Goal: Find specific page/section: Find specific page/section

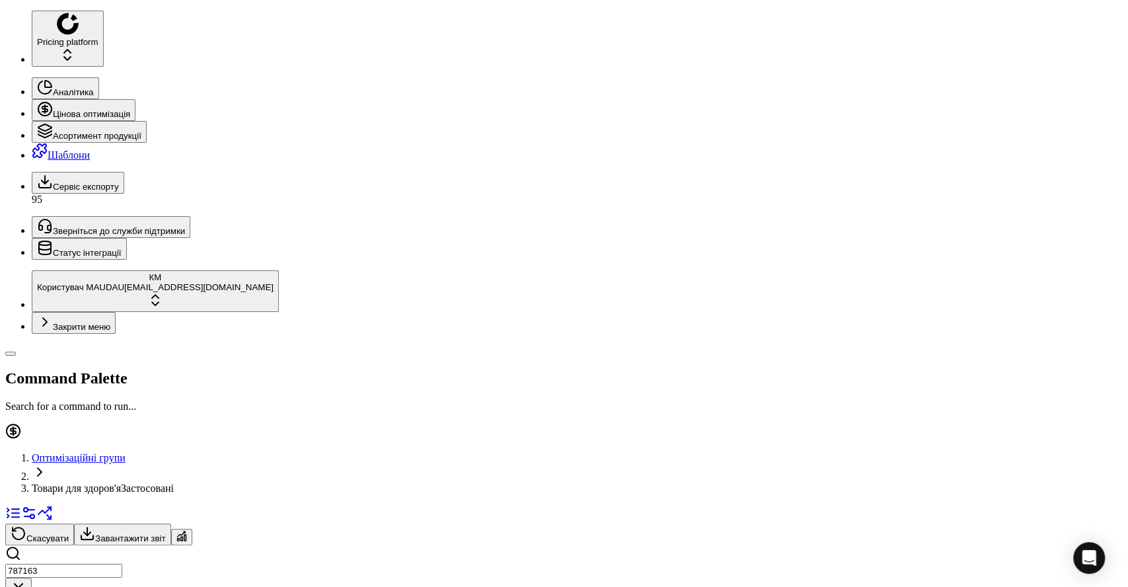
click at [111, 564] on input "787163" at bounding box center [63, 571] width 117 height 14
paste input "829379"
type input "829379"
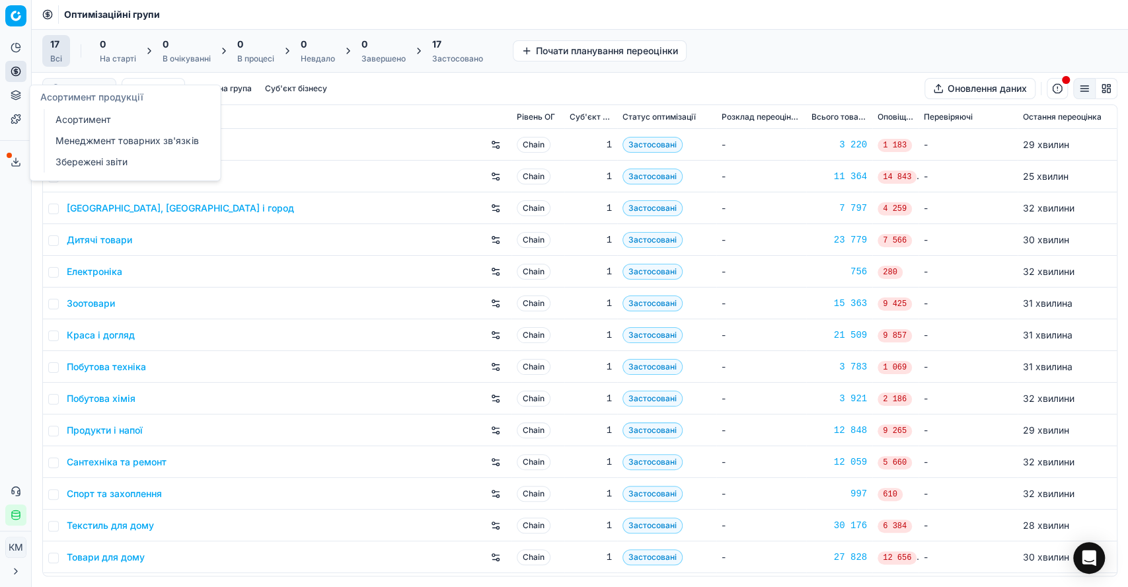
click at [21, 93] on button "Асортимент продукції" at bounding box center [15, 95] width 21 height 21
click at [67, 122] on link "Асортимент" at bounding box center [127, 119] width 154 height 19
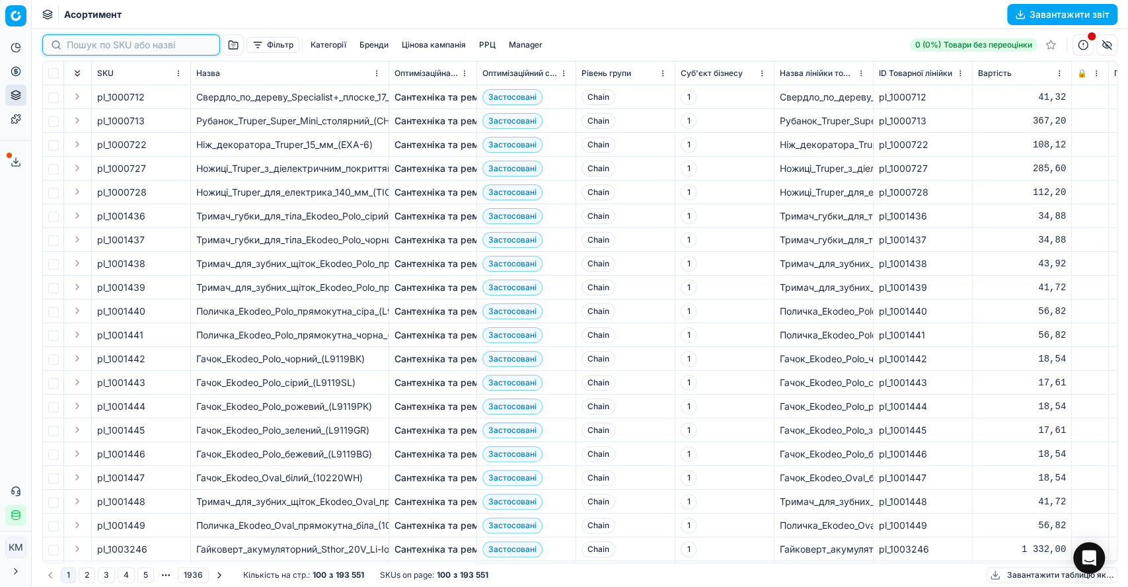
click at [77, 44] on input at bounding box center [139, 44] width 145 height 13
paste input "829379"
type input "829379"
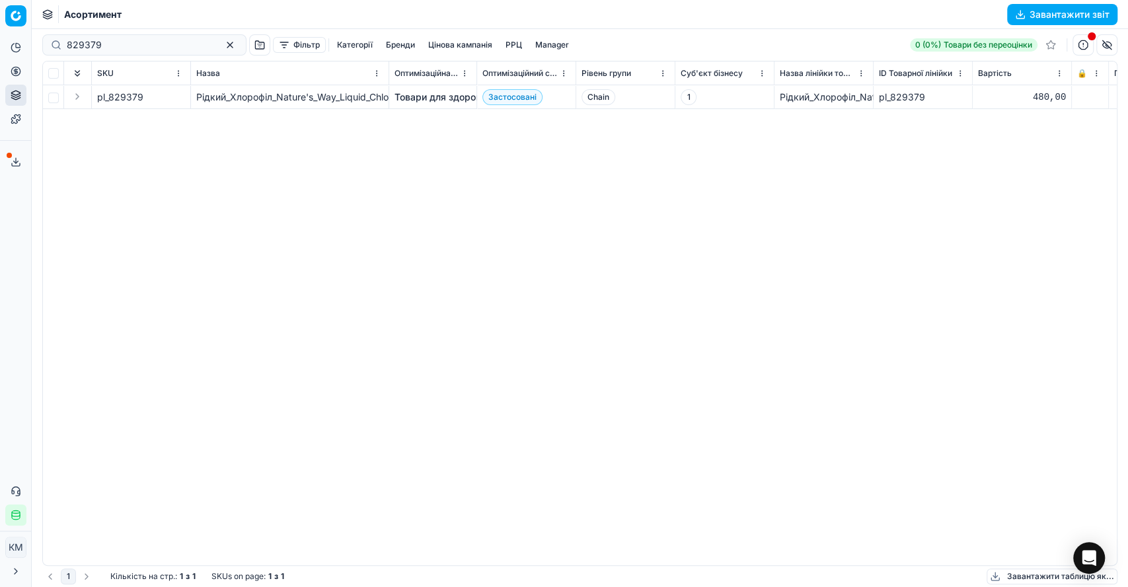
click at [430, 95] on link "Товари для здоров'я" at bounding box center [442, 97] width 95 height 13
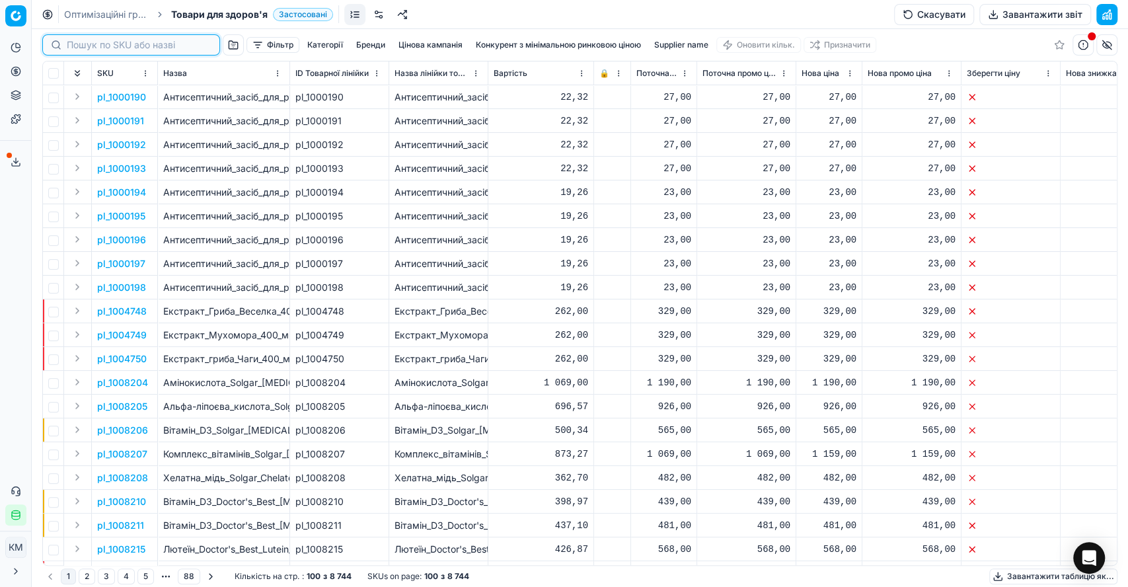
click at [79, 40] on input at bounding box center [139, 44] width 145 height 13
paste input "829379"
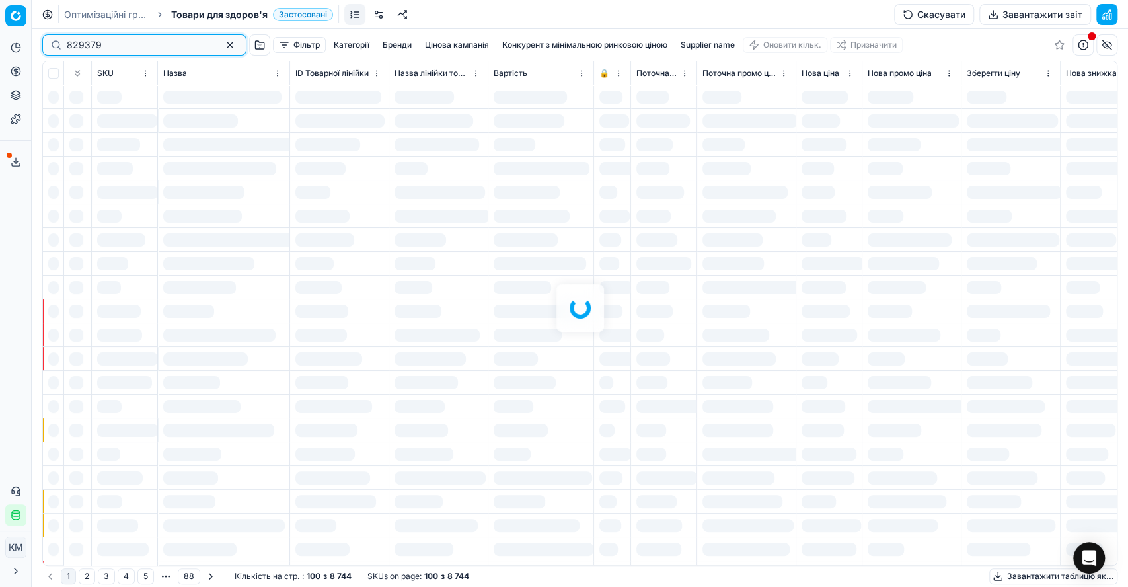
type input "829379"
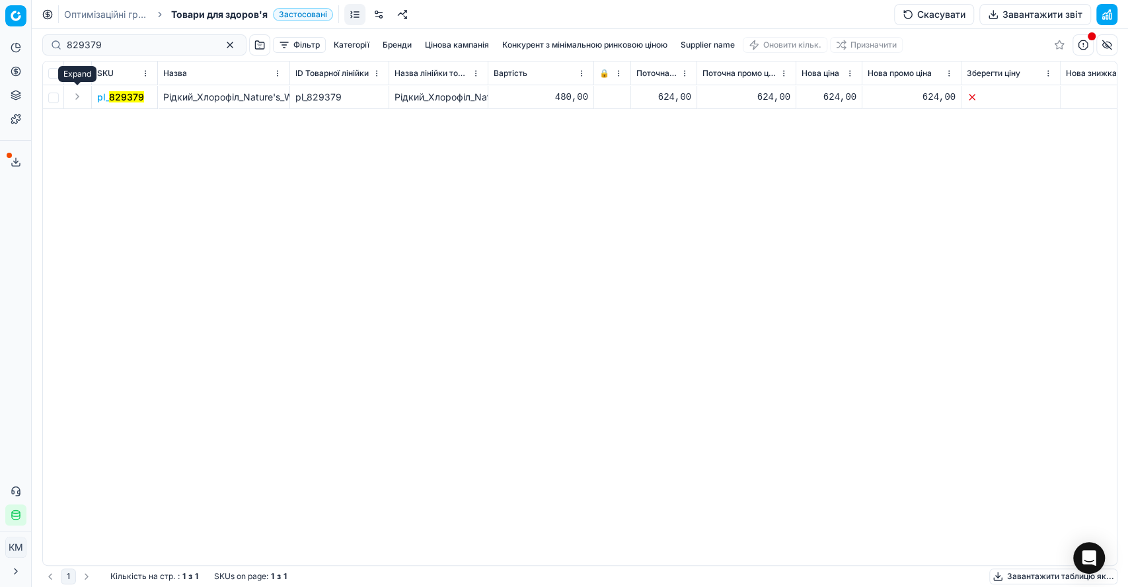
click at [75, 97] on button "Expand" at bounding box center [77, 97] width 16 height 16
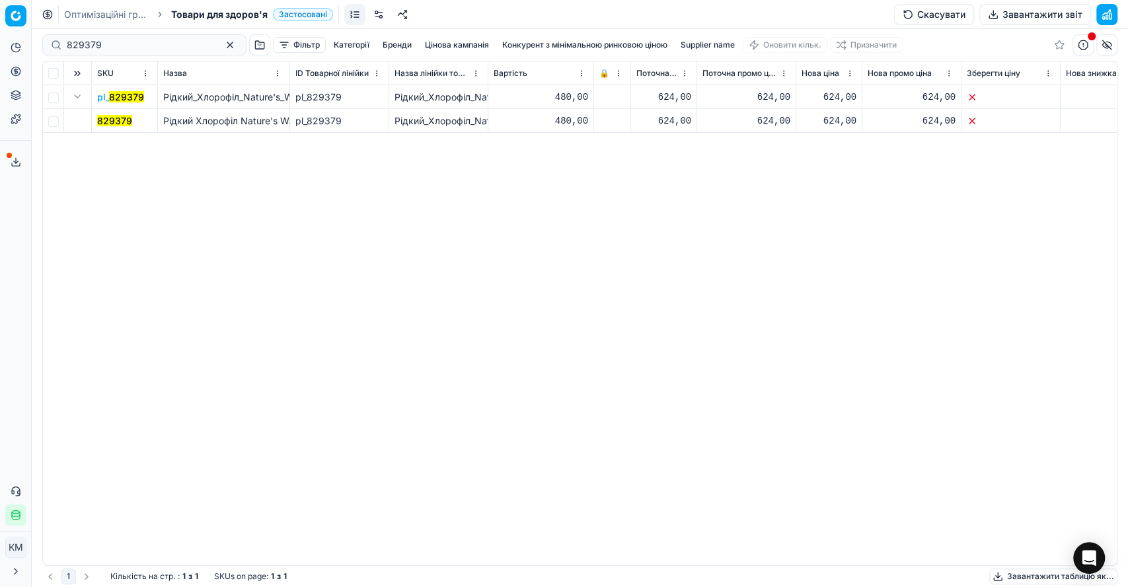
click at [105, 120] on mark "829379" at bounding box center [114, 120] width 35 height 11
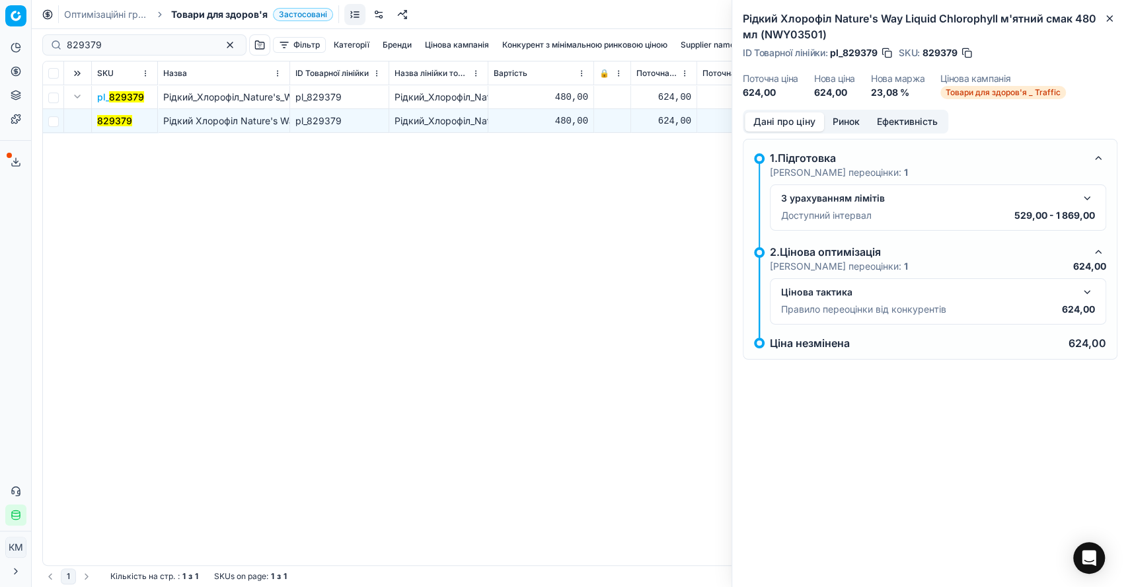
click at [1089, 292] on button "button" at bounding box center [1087, 292] width 16 height 16
